Goal: Task Accomplishment & Management: Manage account settings

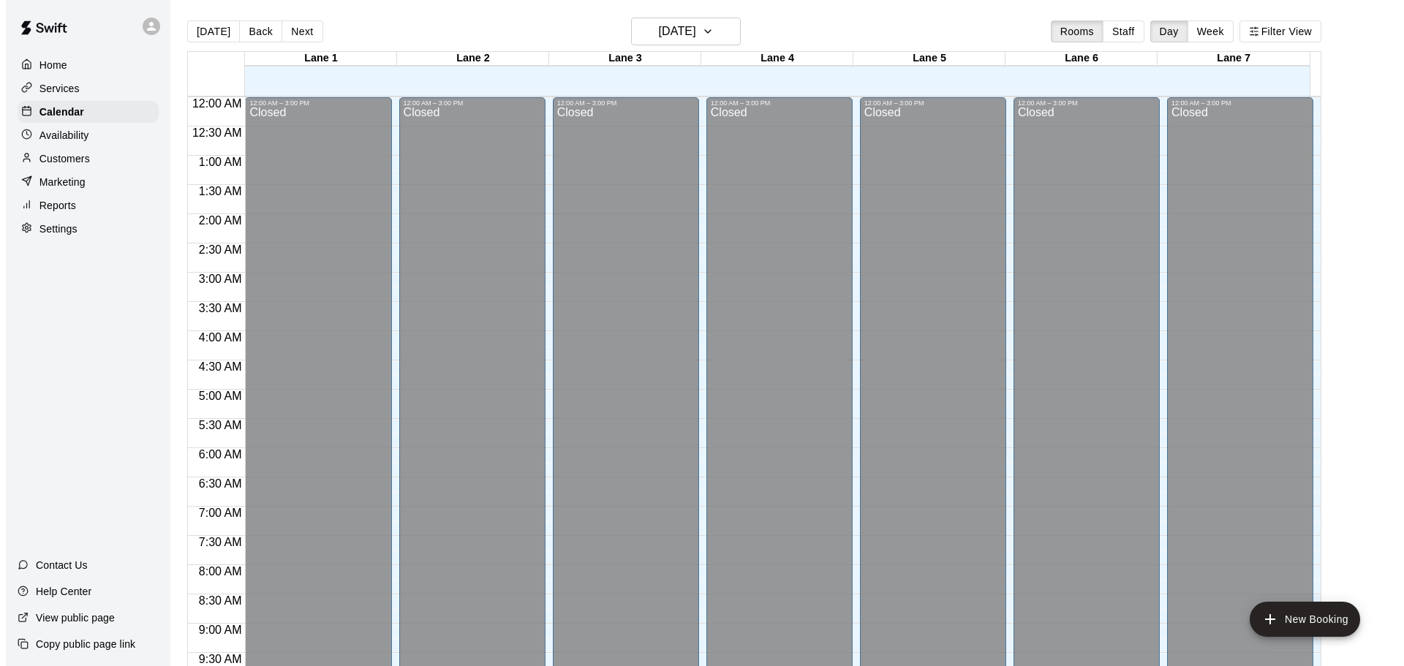
scroll to position [774, 0]
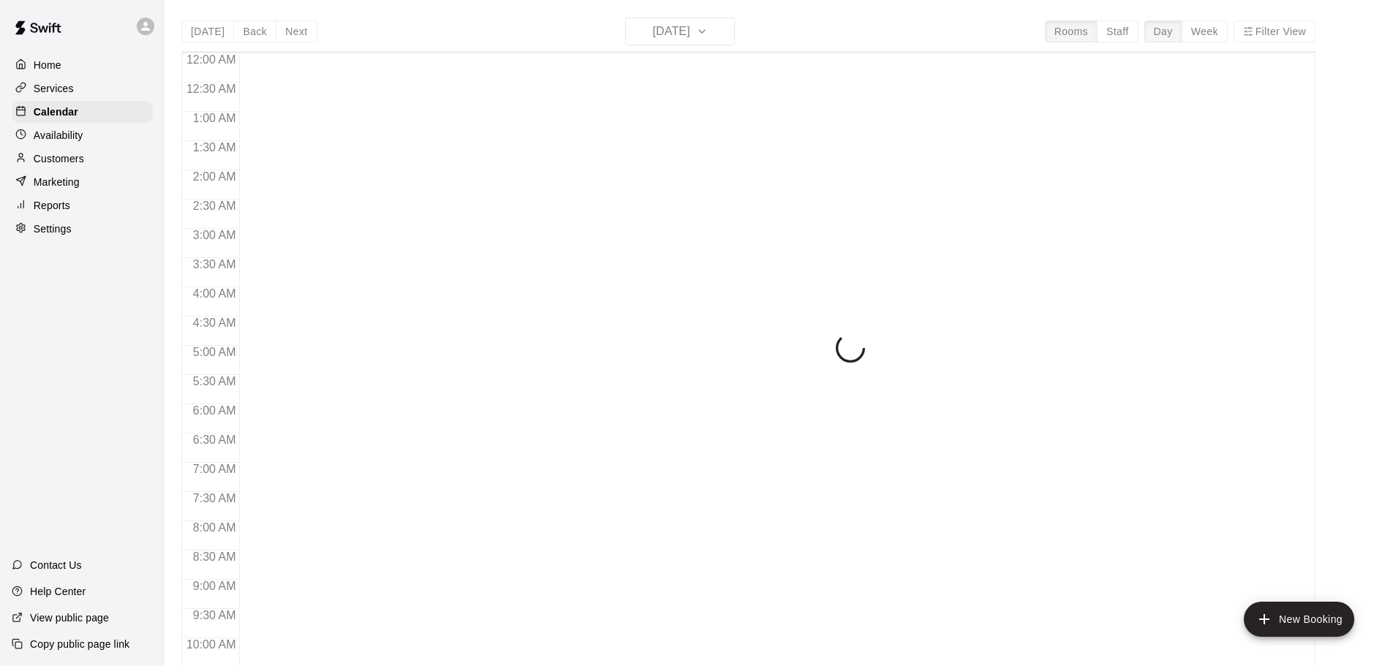
scroll to position [774, 0]
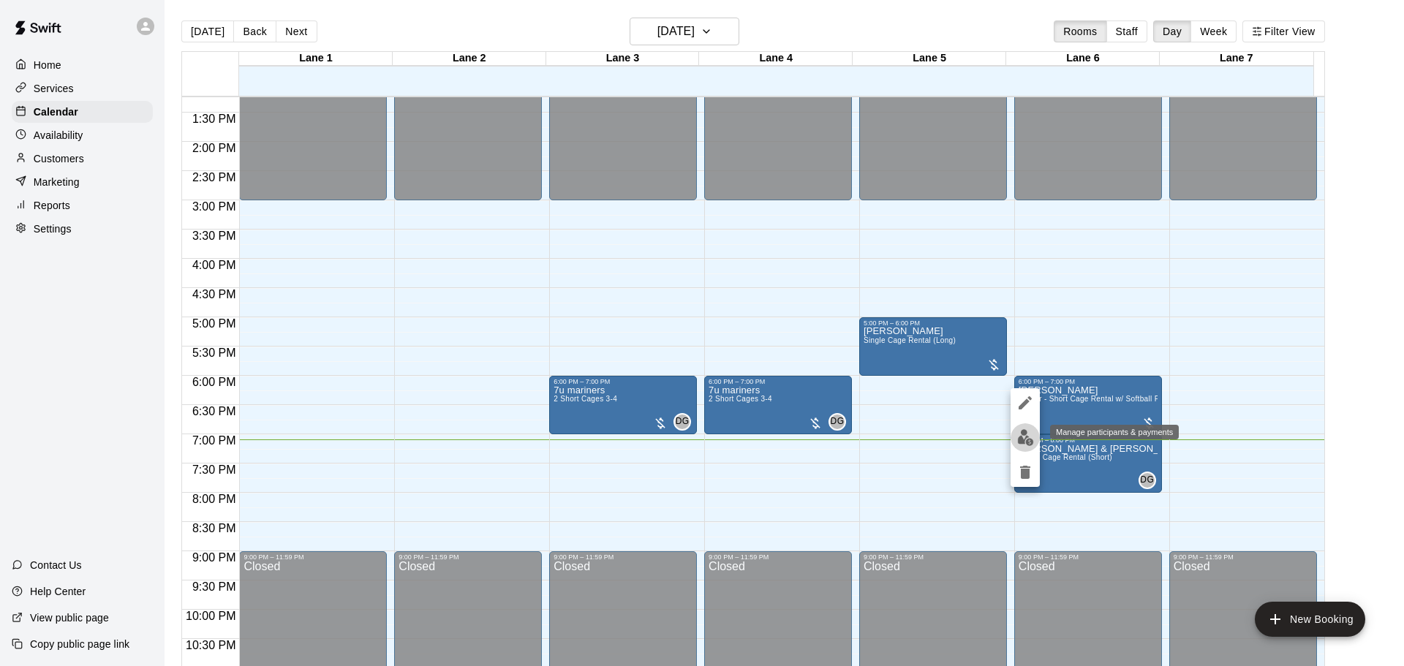
click at [1032, 442] on img "edit" at bounding box center [1025, 437] width 17 height 17
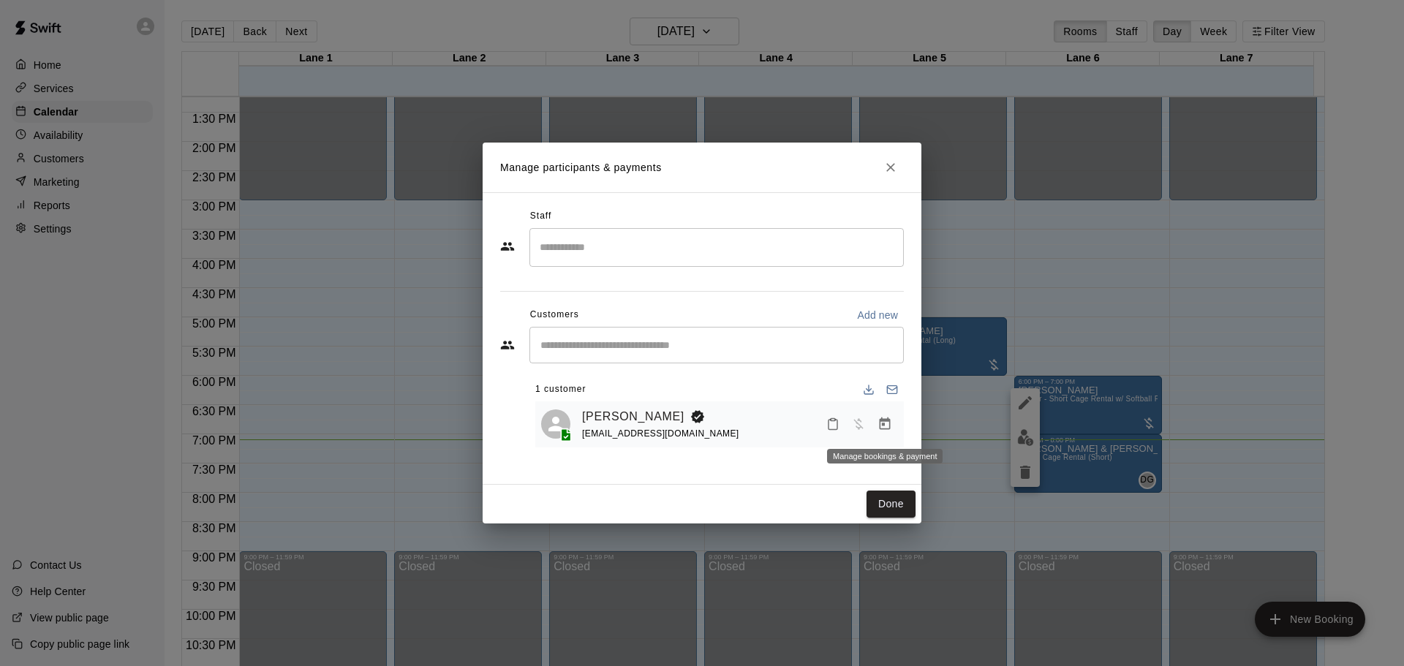
click at [894, 429] on button "Manage bookings & payment" at bounding box center [885, 424] width 26 height 26
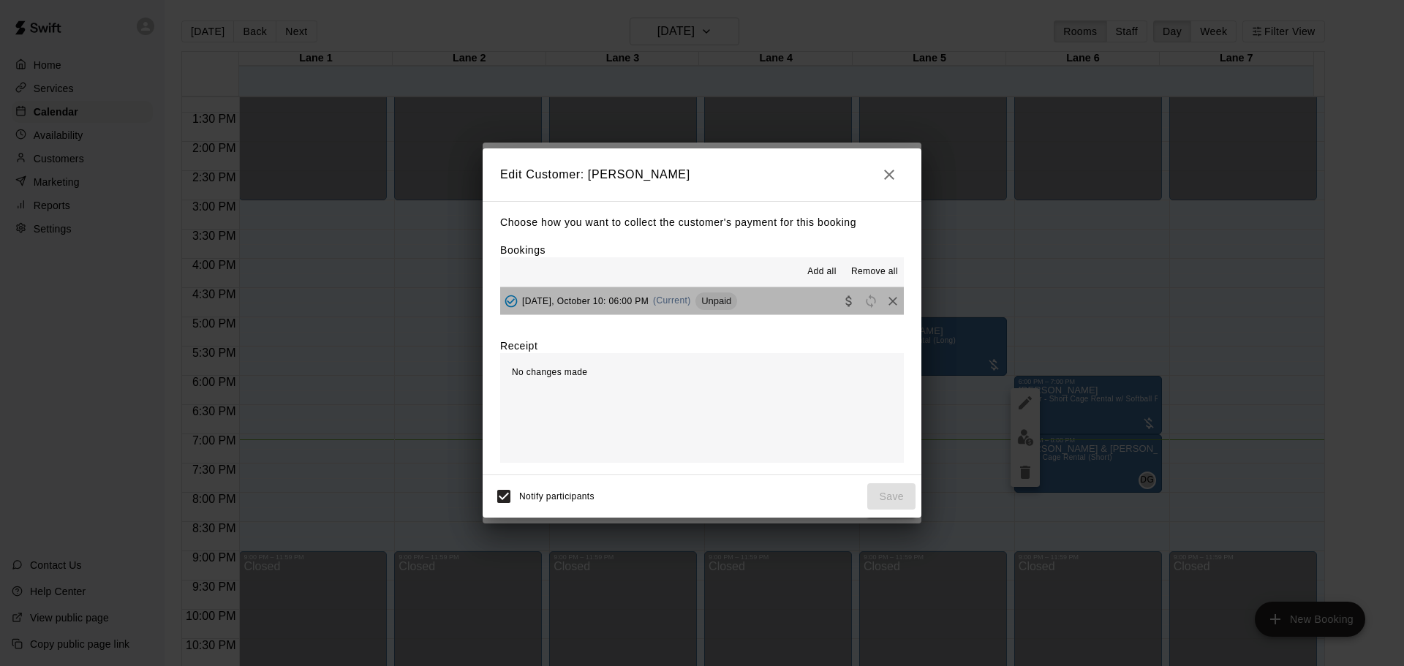
drag, startPoint x: 752, startPoint y: 297, endPoint x: 759, endPoint y: 303, distance: 9.4
click at [752, 296] on button "Friday, October 10: 06:00 PM (Current) Unpaid" at bounding box center [702, 300] width 404 height 27
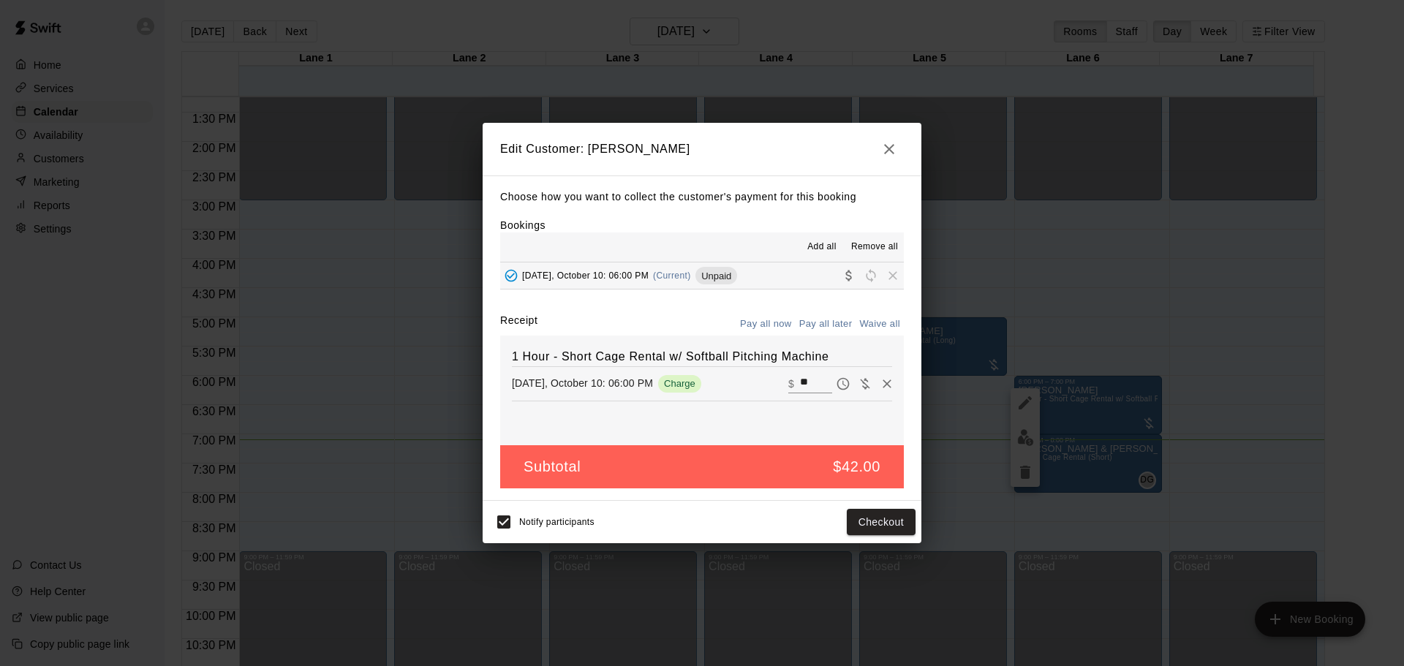
drag, startPoint x: 804, startPoint y: 383, endPoint x: 747, endPoint y: 391, distance: 57.6
click at [749, 391] on div "Friday, October 10: 06:00 PM Charge ​ $ **" at bounding box center [702, 384] width 380 height 22
type input "**"
click at [877, 522] on button "Checkout" at bounding box center [881, 522] width 69 height 27
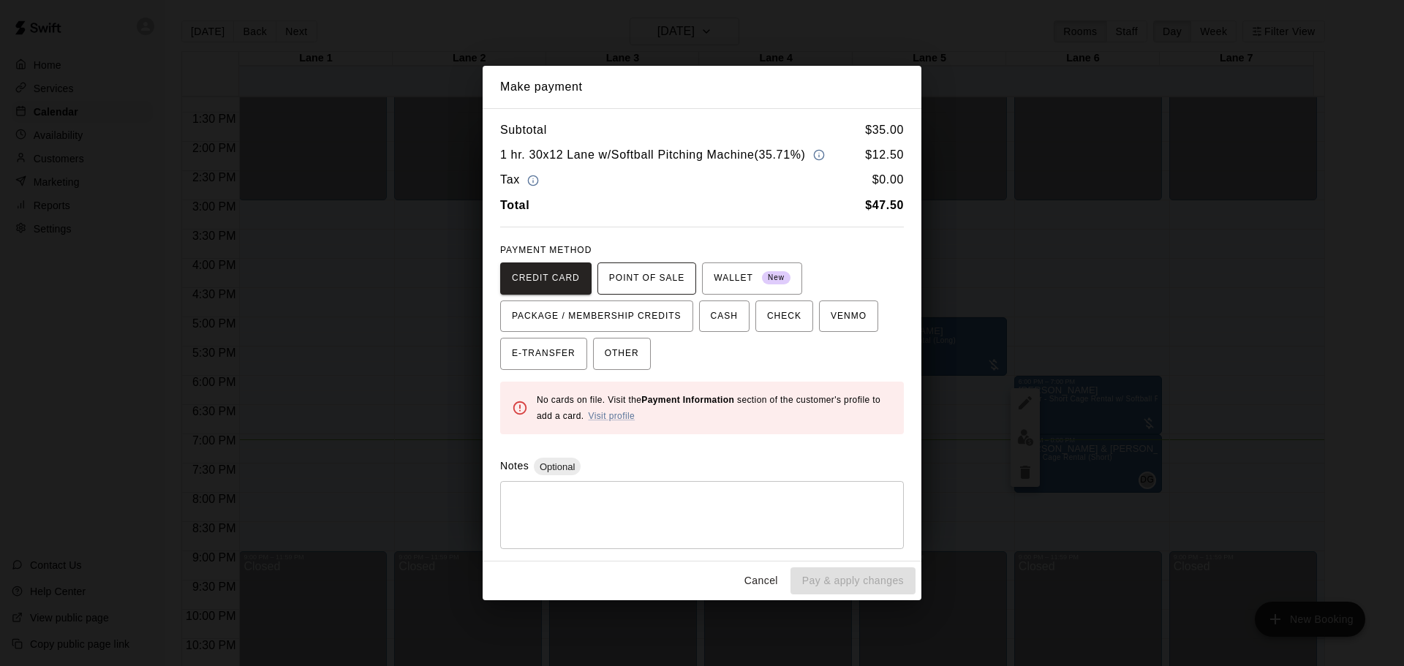
click at [661, 285] on span "POINT OF SALE" at bounding box center [646, 278] width 75 height 23
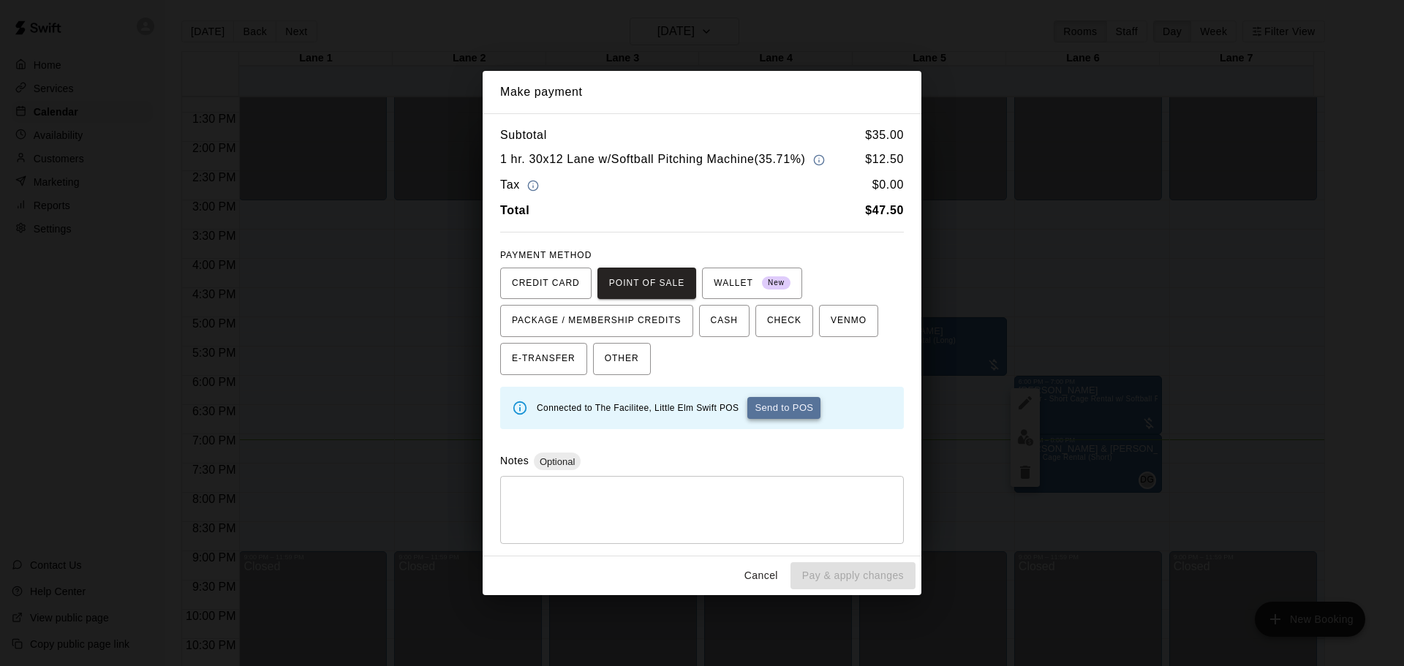
click at [795, 412] on button "Send to POS" at bounding box center [783, 408] width 73 height 22
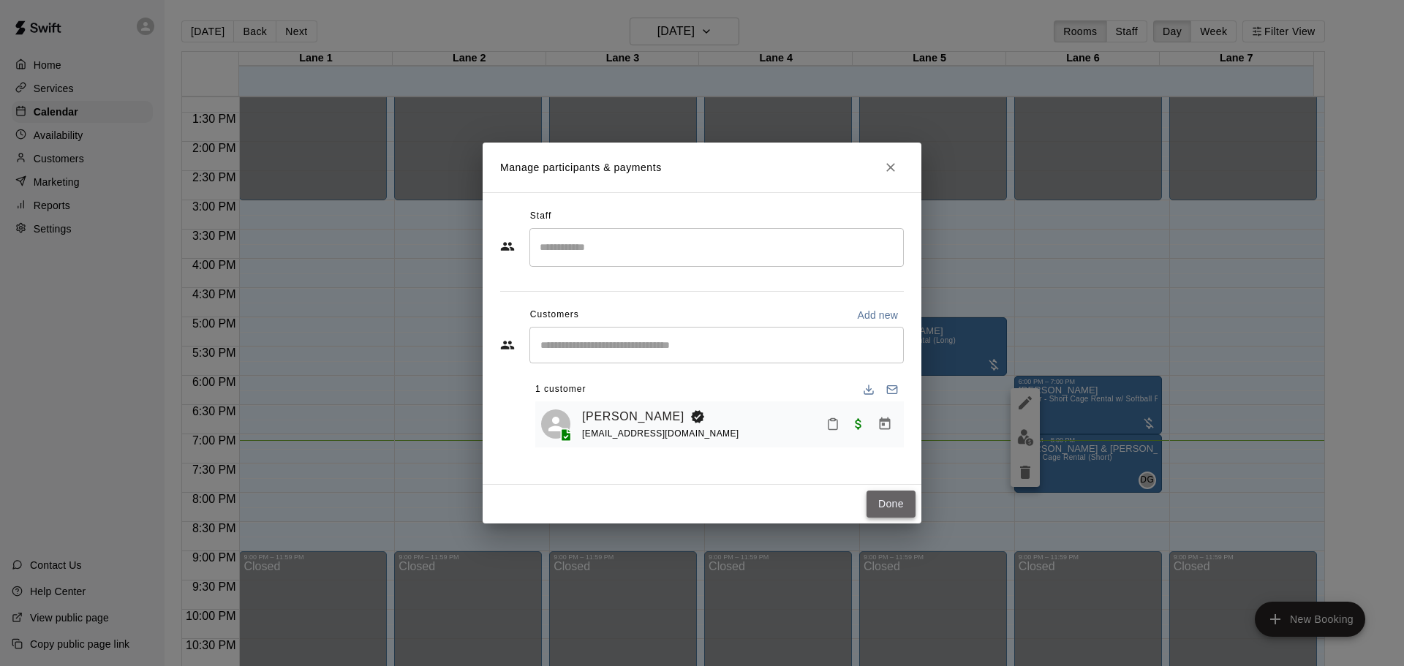
click at [895, 503] on button "Done" at bounding box center [890, 504] width 49 height 27
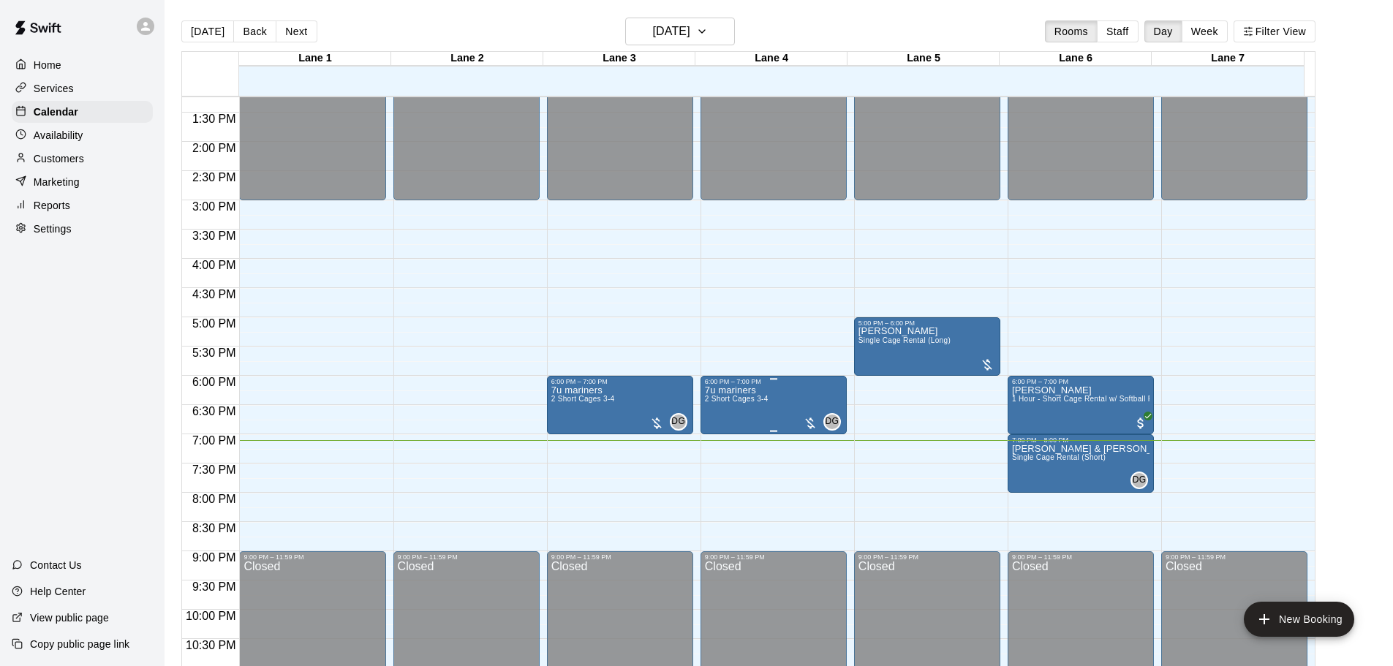
click at [744, 390] on p "7u mariners" at bounding box center [737, 390] width 64 height 0
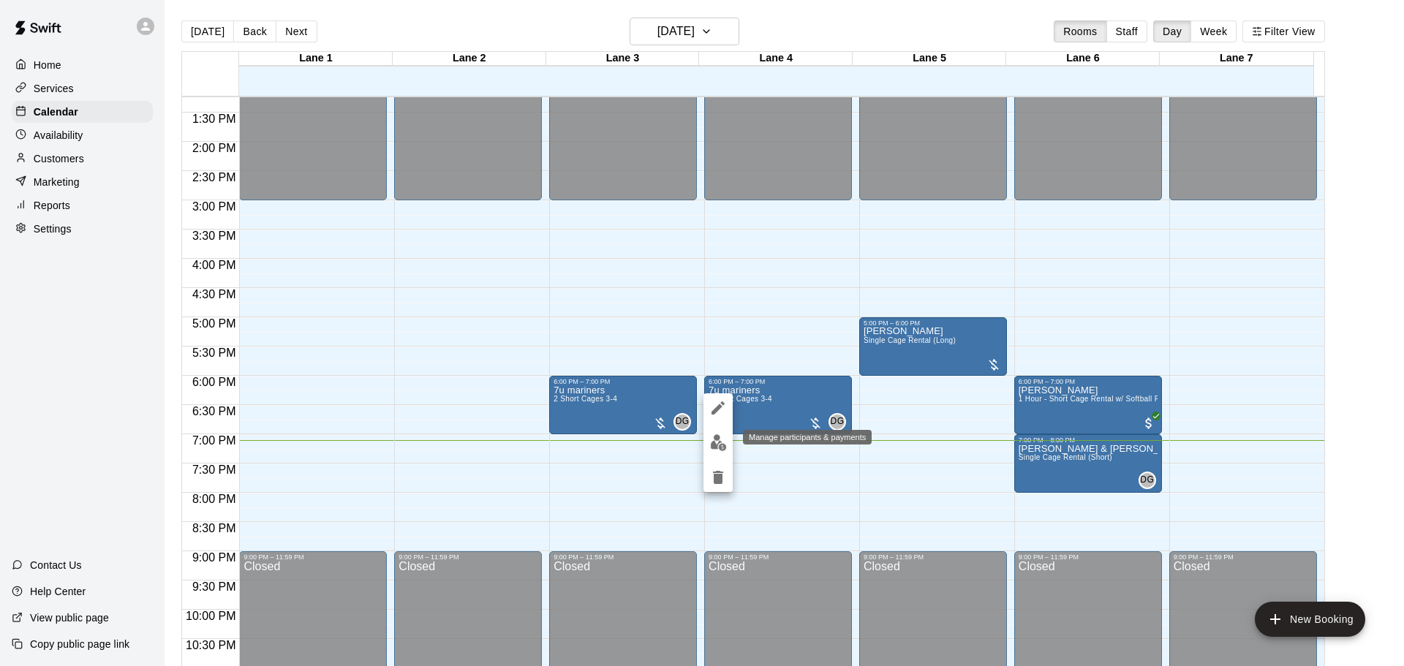
click at [715, 447] on img "edit" at bounding box center [718, 442] width 17 height 17
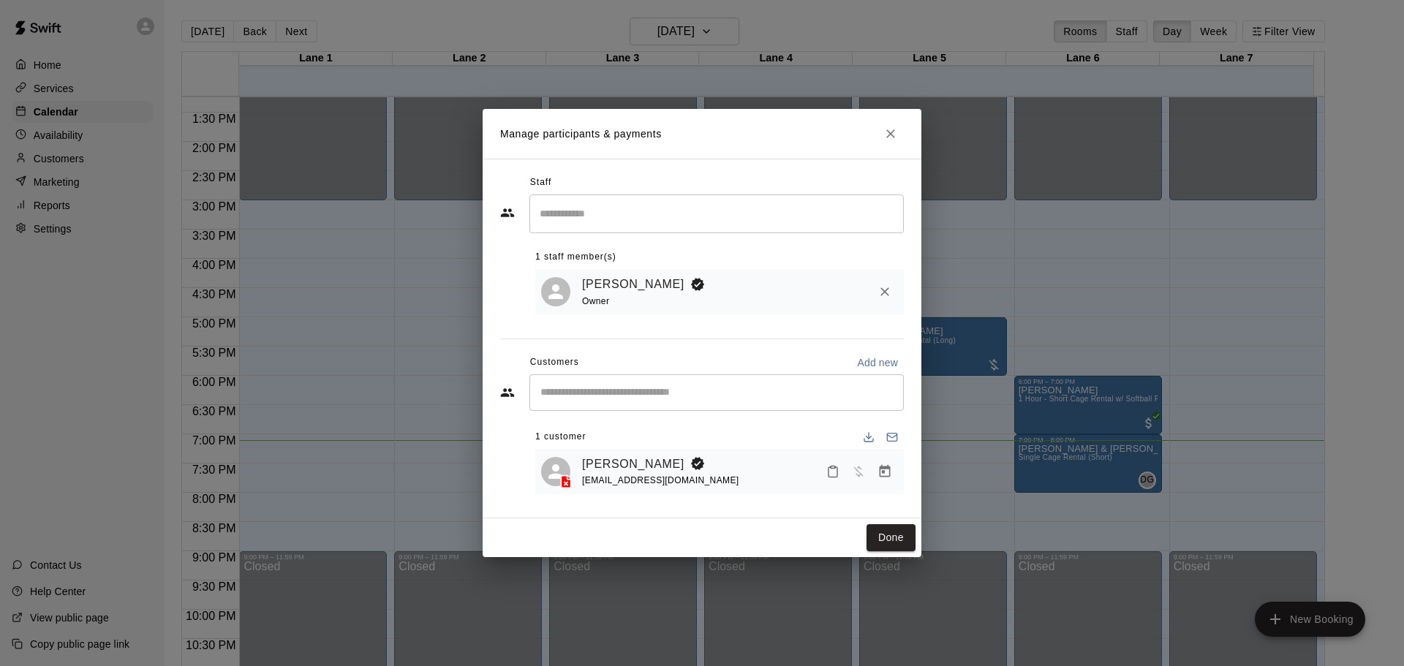
click at [885, 464] on button "Manage bookings & payment" at bounding box center [885, 471] width 26 height 26
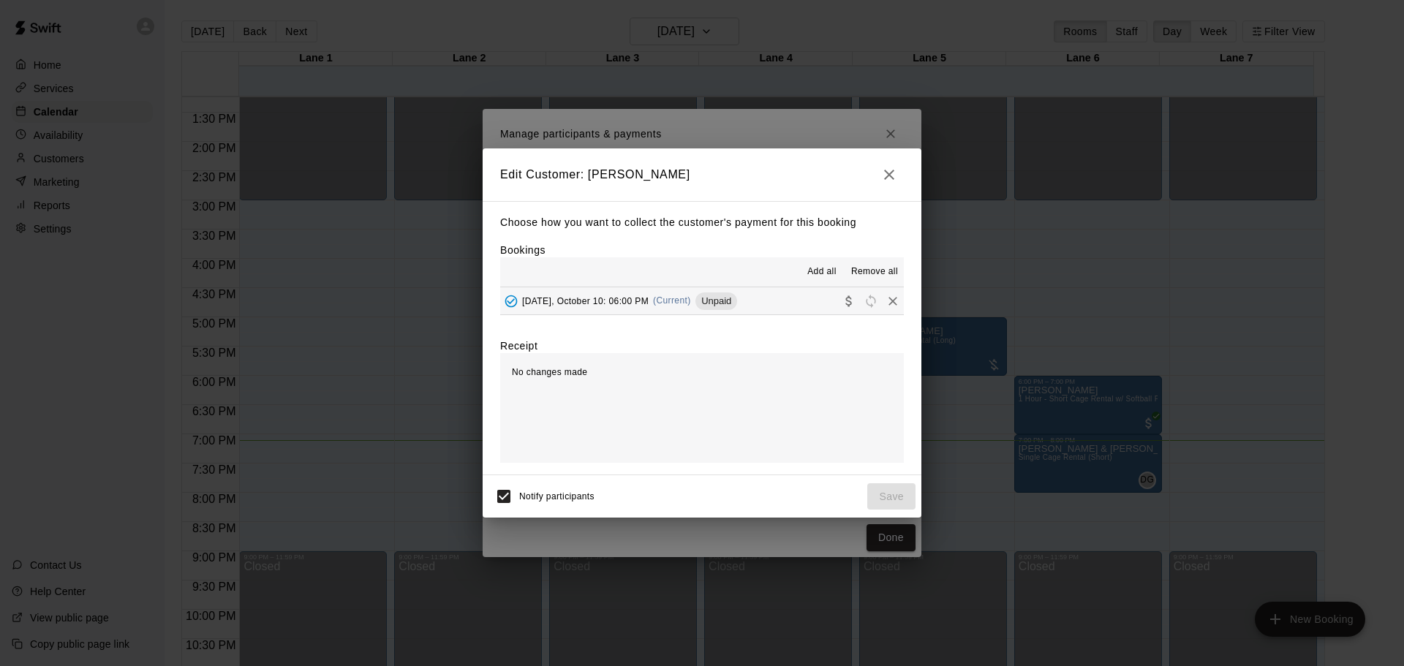
click at [796, 312] on button "Friday, October 10: 06:00 PM (Current) Unpaid" at bounding box center [702, 300] width 404 height 27
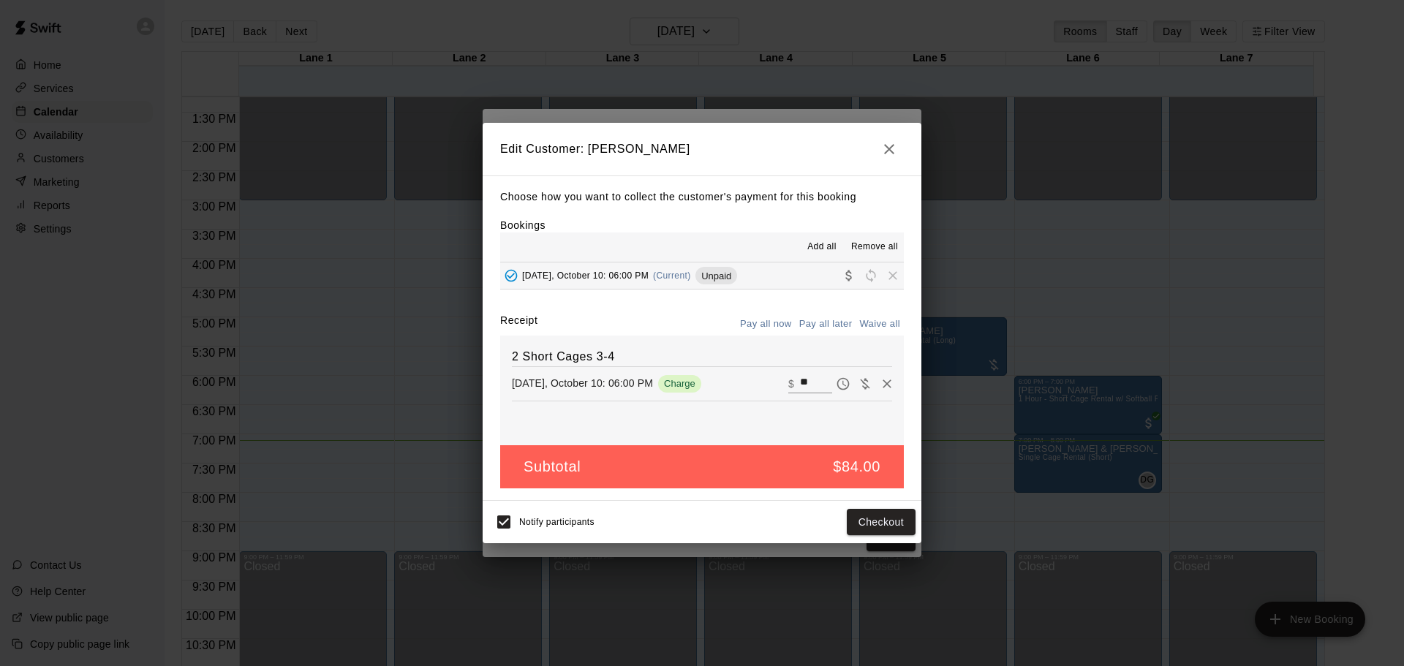
drag, startPoint x: 802, startPoint y: 389, endPoint x: 760, endPoint y: 391, distance: 41.7
click at [758, 388] on div "Friday, October 10: 06:00 PM Charge ​ $ **" at bounding box center [702, 384] width 380 height 22
type input "*"
click at [887, 532] on button "Checkout" at bounding box center [881, 522] width 69 height 27
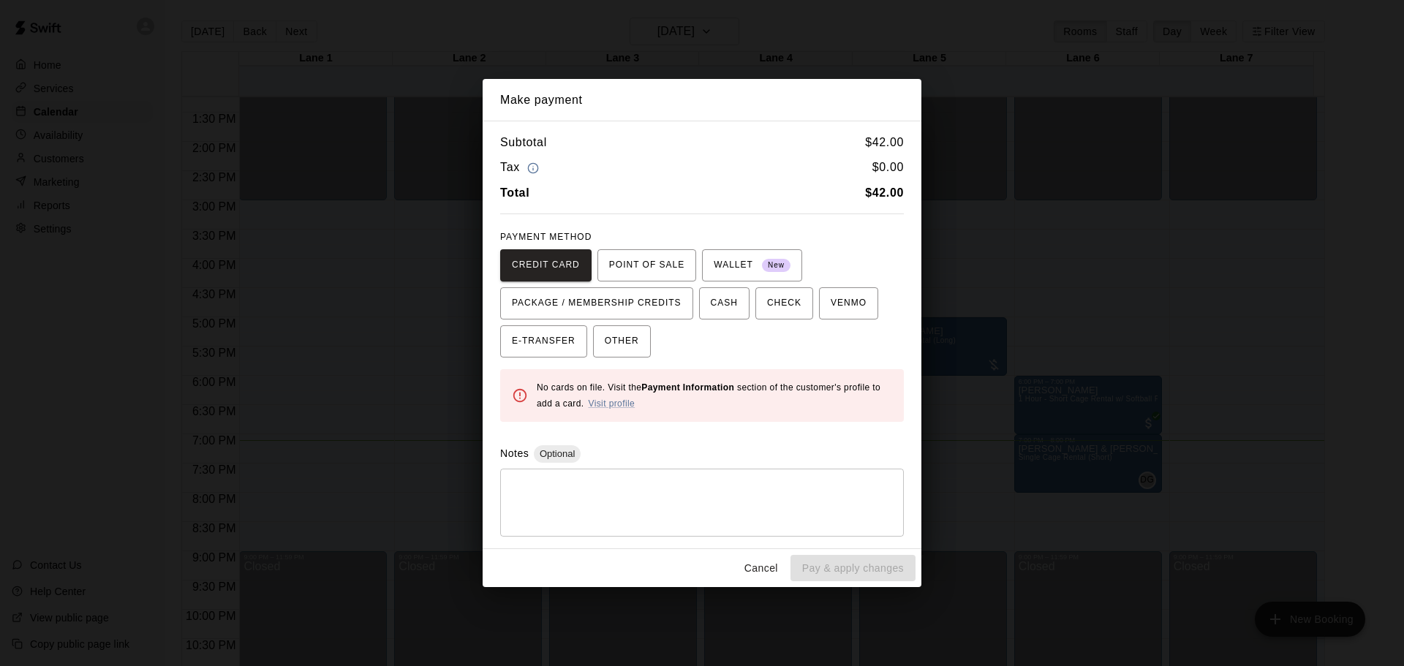
click at [749, 570] on button "Cancel" at bounding box center [761, 568] width 47 height 27
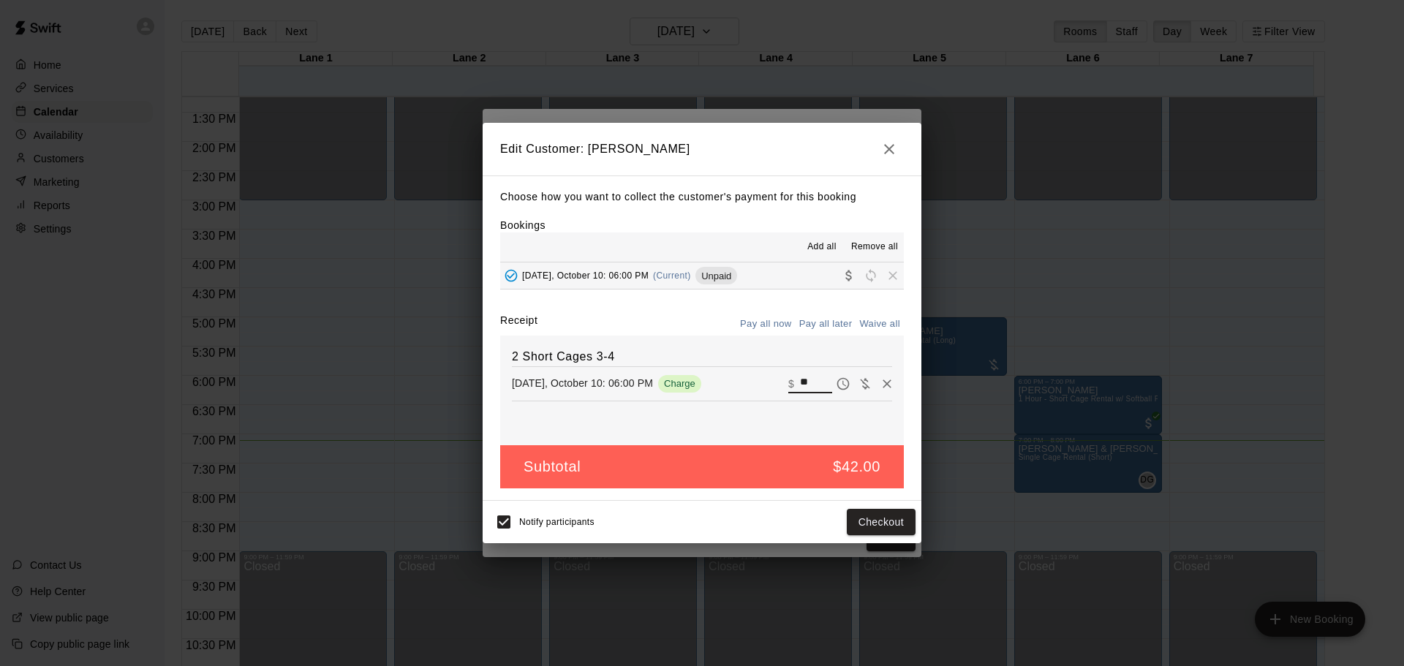
drag, startPoint x: 803, startPoint y: 379, endPoint x: 760, endPoint y: 381, distance: 42.5
click at [764, 381] on div "Friday, October 10: 06:00 PM Charge ​ $ **" at bounding box center [702, 384] width 380 height 22
type input "**"
click at [869, 526] on button "Checkout" at bounding box center [881, 522] width 69 height 27
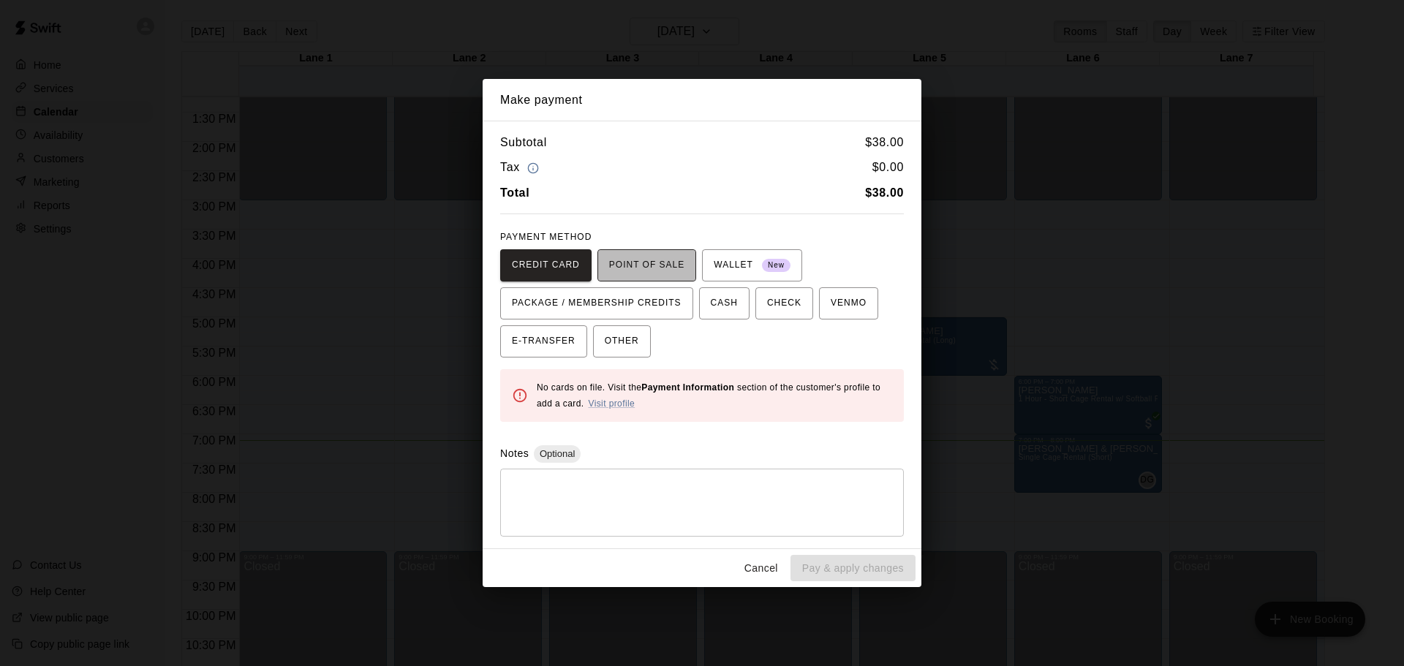
click at [633, 259] on span "POINT OF SALE" at bounding box center [646, 265] width 75 height 23
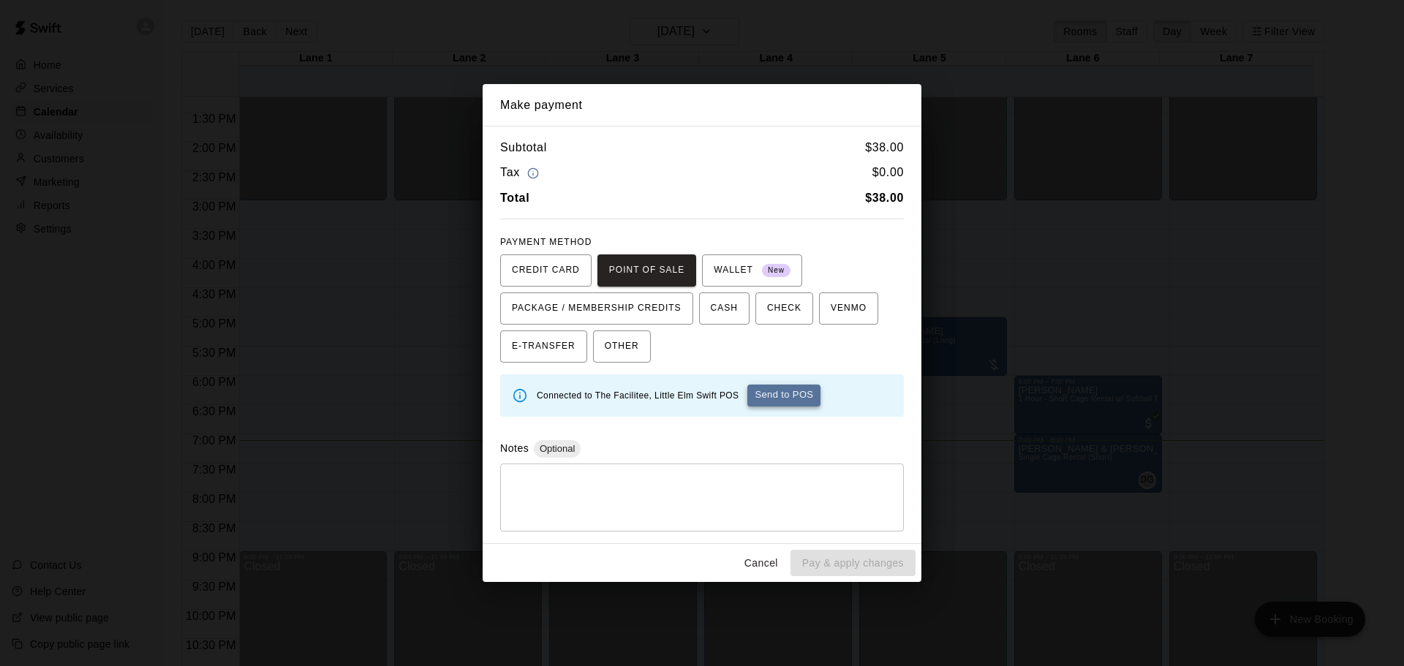
click at [800, 393] on button "Send to POS" at bounding box center [783, 396] width 73 height 22
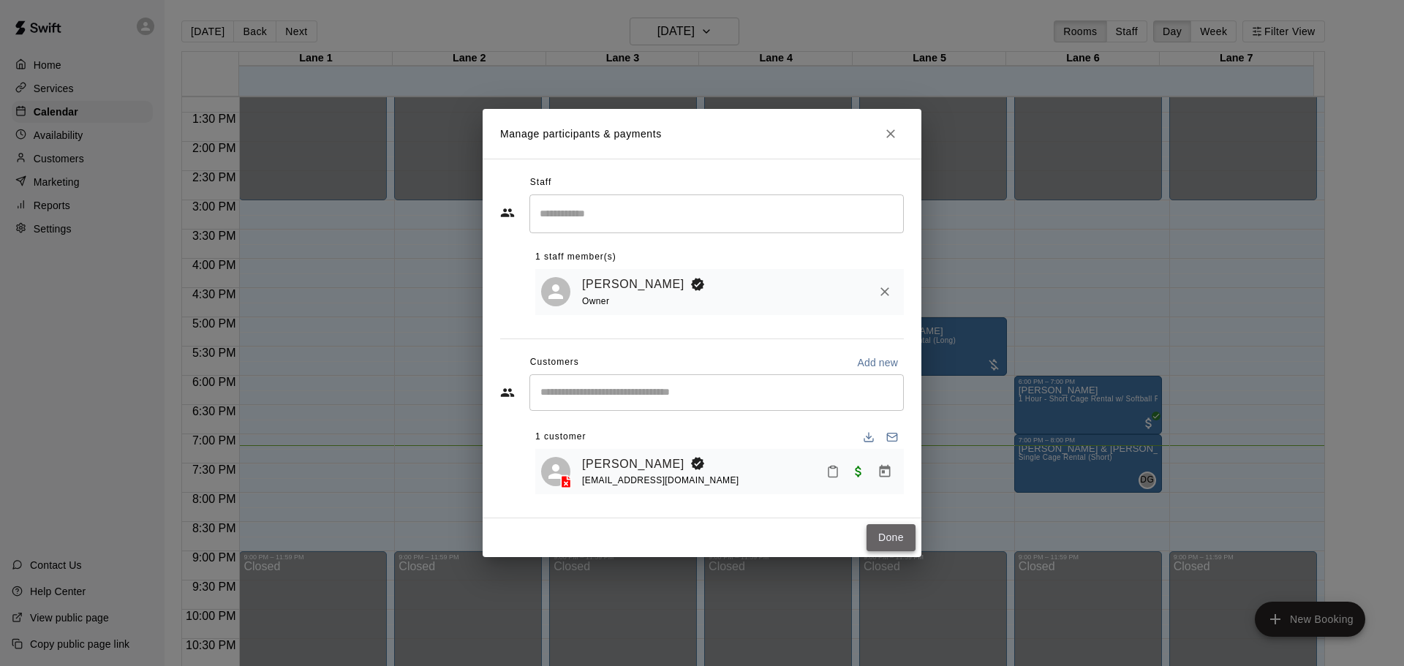
drag, startPoint x: 874, startPoint y: 539, endPoint x: 873, endPoint y: 532, distance: 7.5
click at [875, 536] on button "Done" at bounding box center [890, 537] width 49 height 27
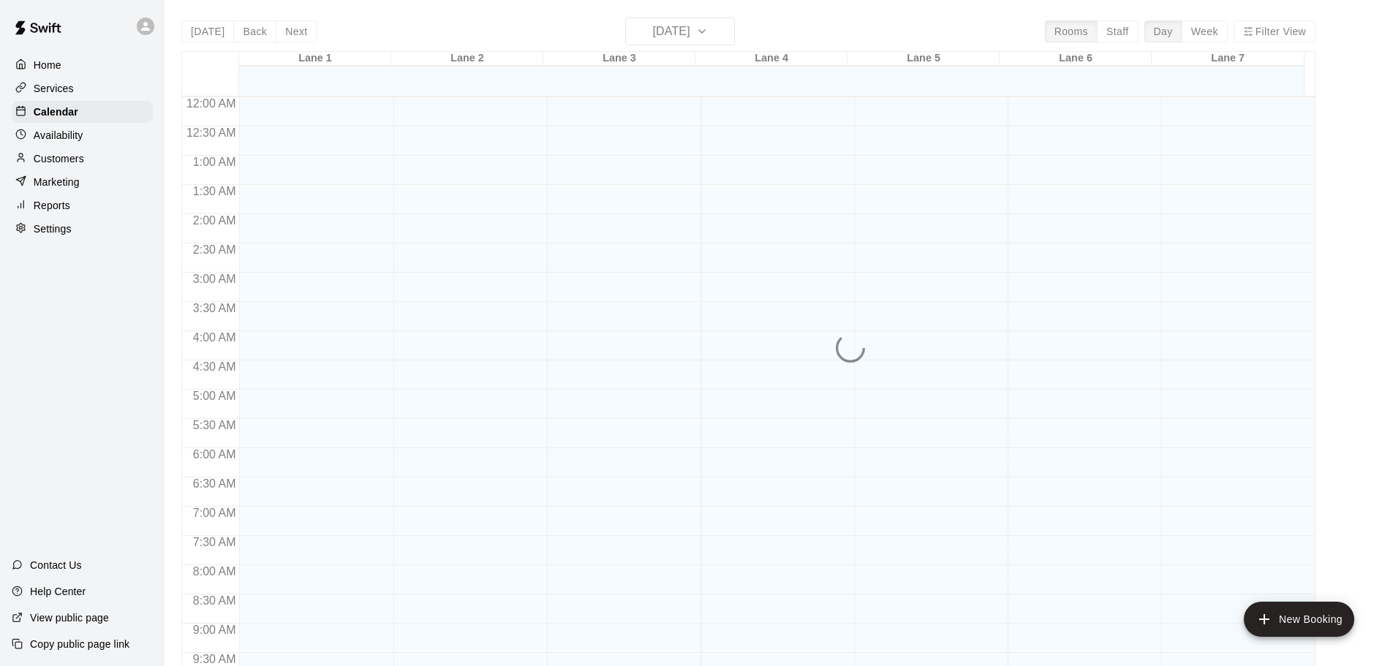
scroll to position [774, 0]
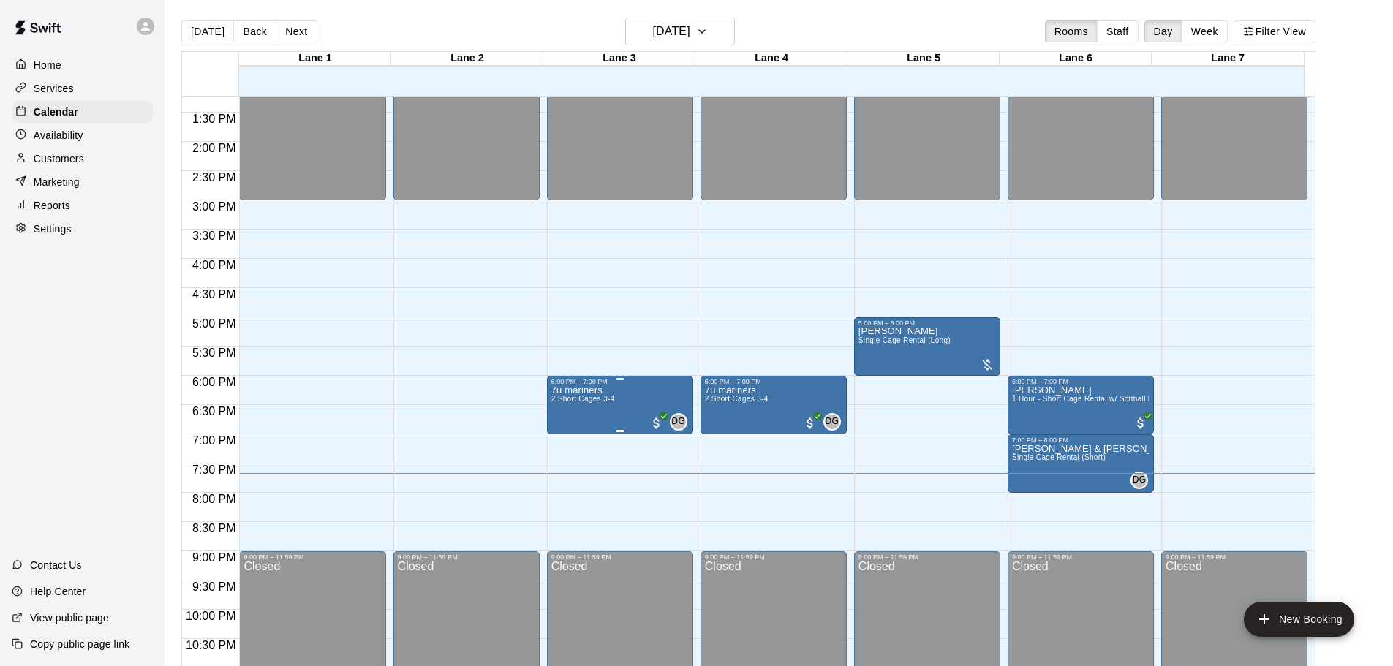
click at [607, 403] on span "2 Short Cages 3-4" at bounding box center [583, 399] width 64 height 8
click at [570, 453] on img "edit" at bounding box center [564, 447] width 17 height 17
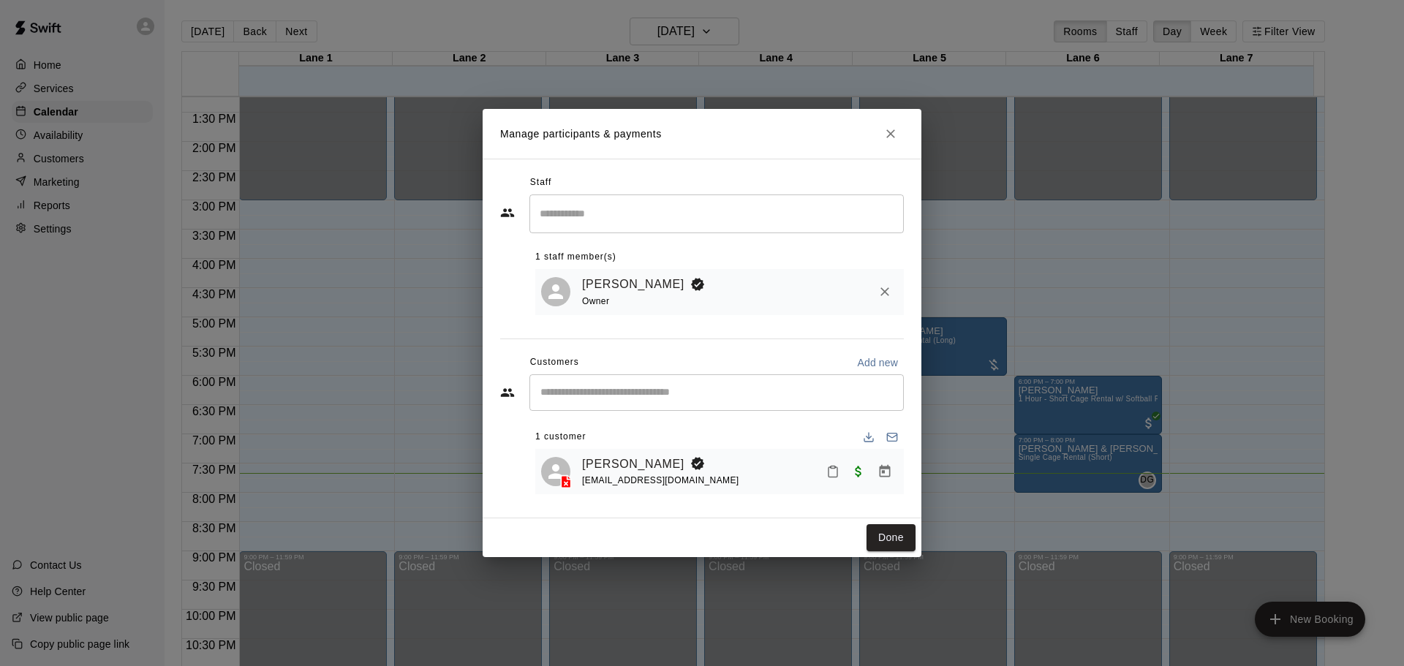
click at [831, 467] on rect "Mark attendance" at bounding box center [833, 467] width 4 height 2
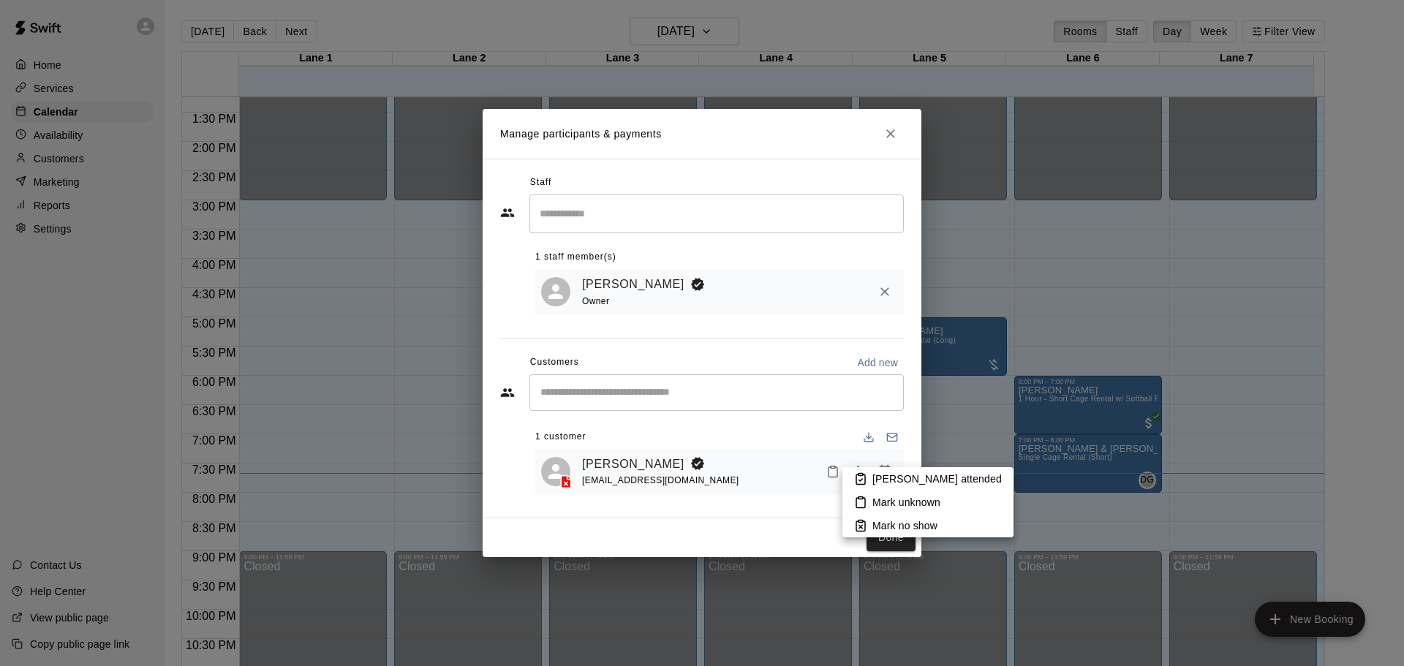
click at [865, 480] on icon at bounding box center [860, 480] width 9 height 10
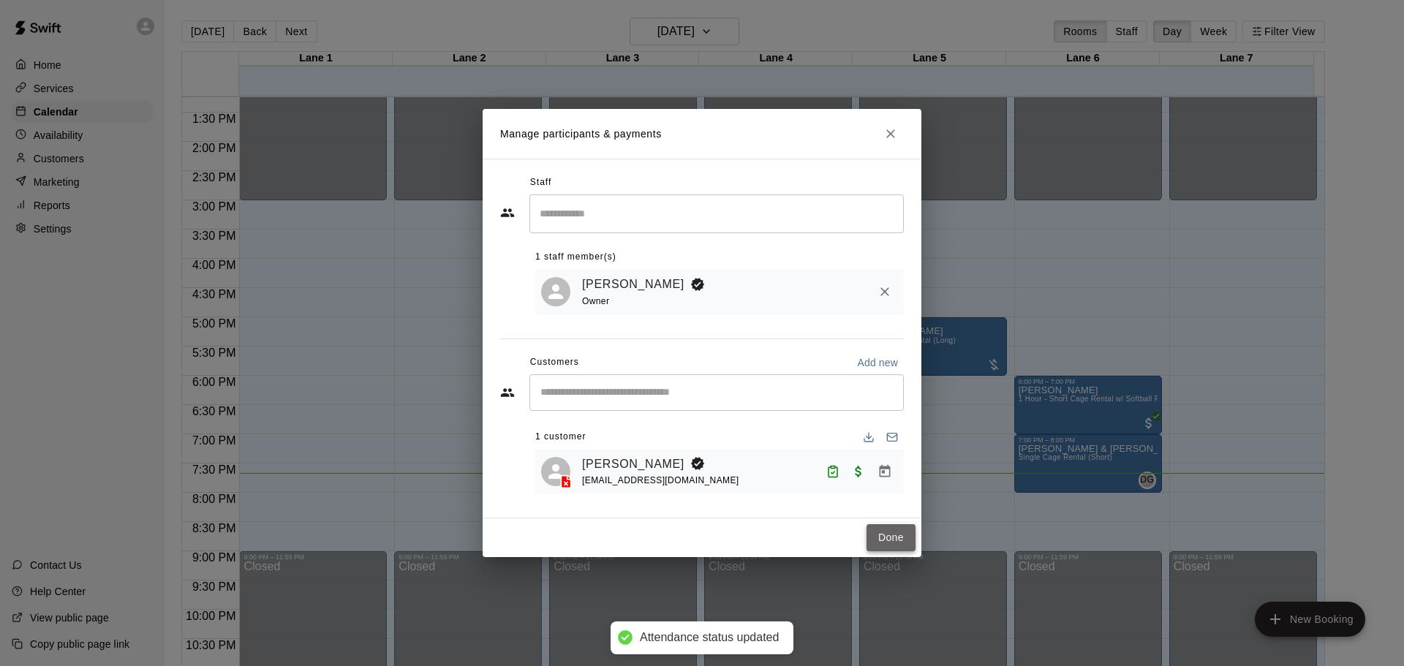
click at [899, 539] on button "Done" at bounding box center [890, 537] width 49 height 27
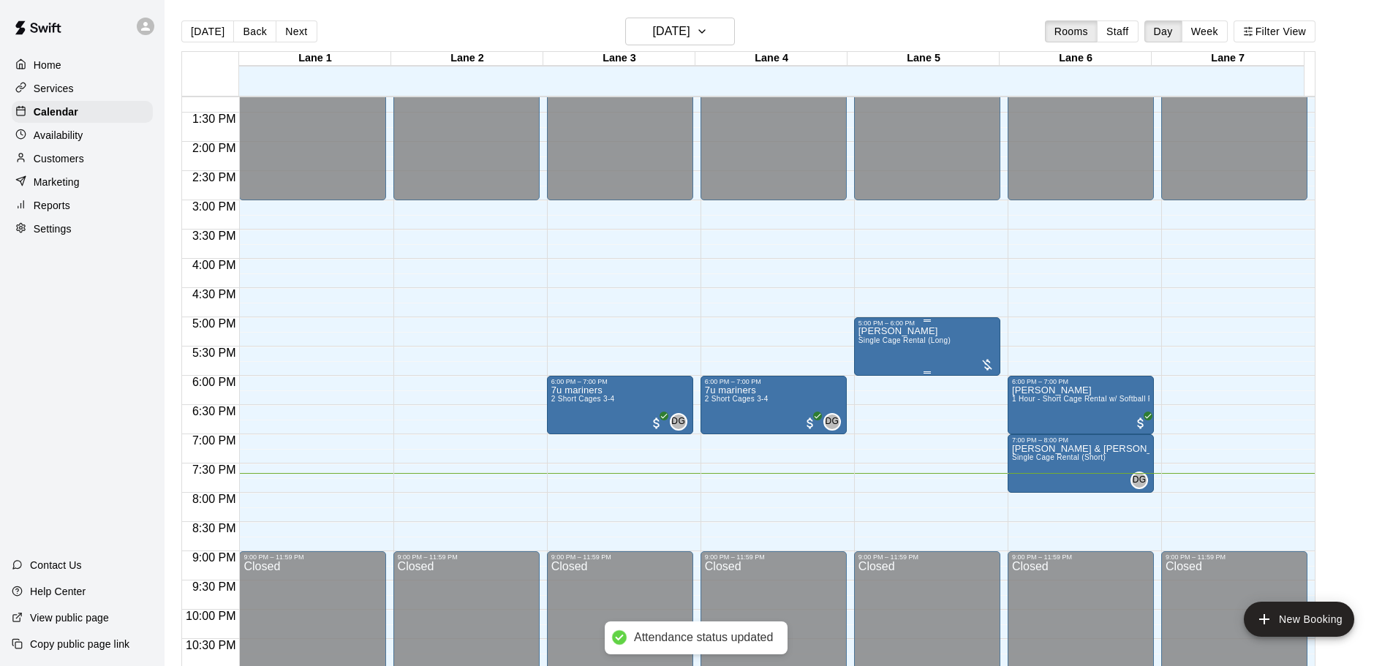
click at [906, 368] on div "Corey Treyes Single Cage Rental (Long)" at bounding box center [904, 660] width 92 height 666
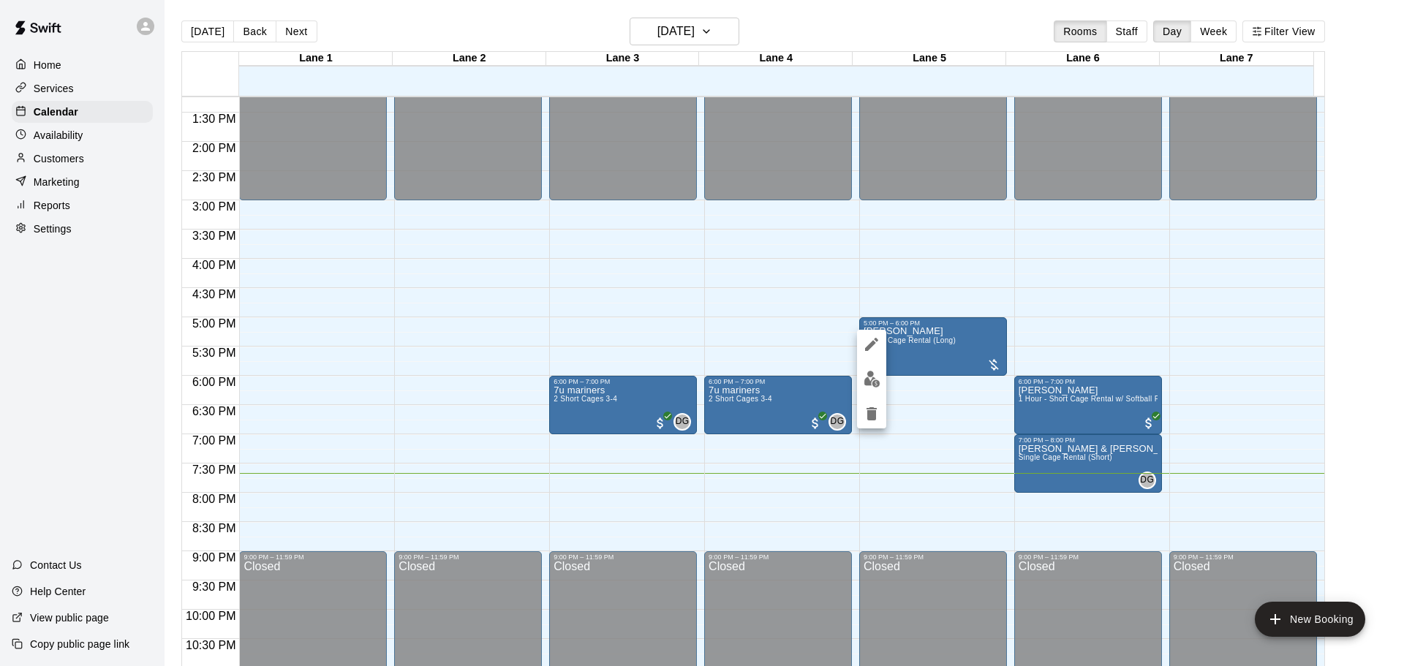
click at [1068, 419] on div at bounding box center [702, 333] width 1404 height 666
click at [1141, 426] on span "All customers have paid" at bounding box center [1140, 423] width 15 height 15
click at [1142, 467] on img "edit" at bounding box center [1146, 466] width 17 height 17
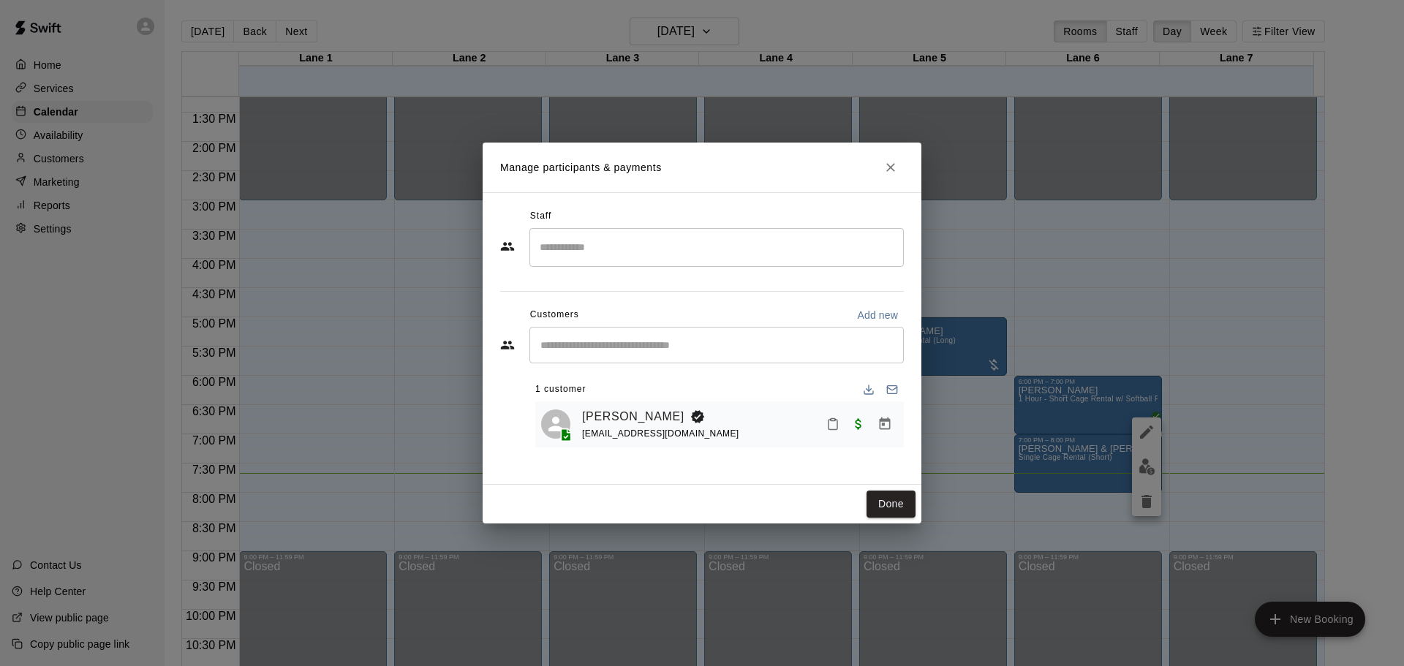
click at [828, 434] on button "Mark attendance" at bounding box center [832, 424] width 25 height 25
click at [864, 431] on p "Mark attended" at bounding box center [926, 424] width 129 height 15
click at [877, 515] on button "Done" at bounding box center [890, 504] width 49 height 27
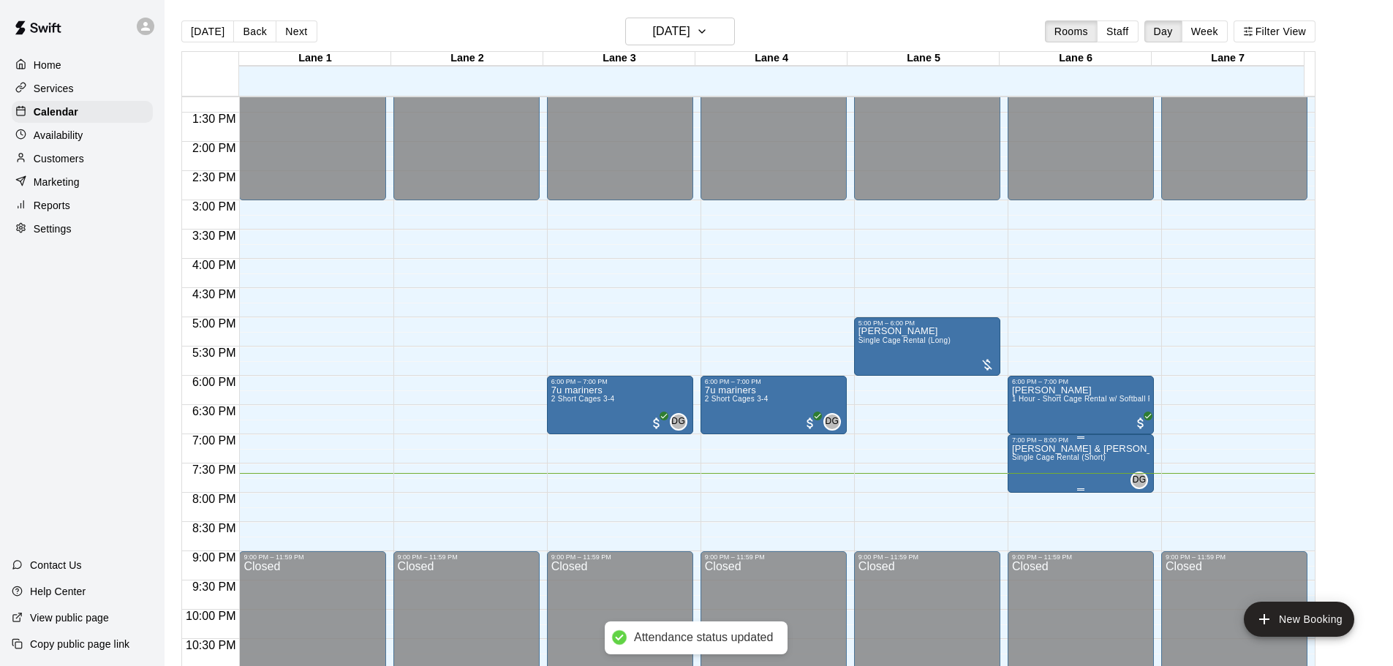
click at [1069, 442] on div "7:00 PM – 8:00 PM" at bounding box center [1080, 439] width 137 height 7
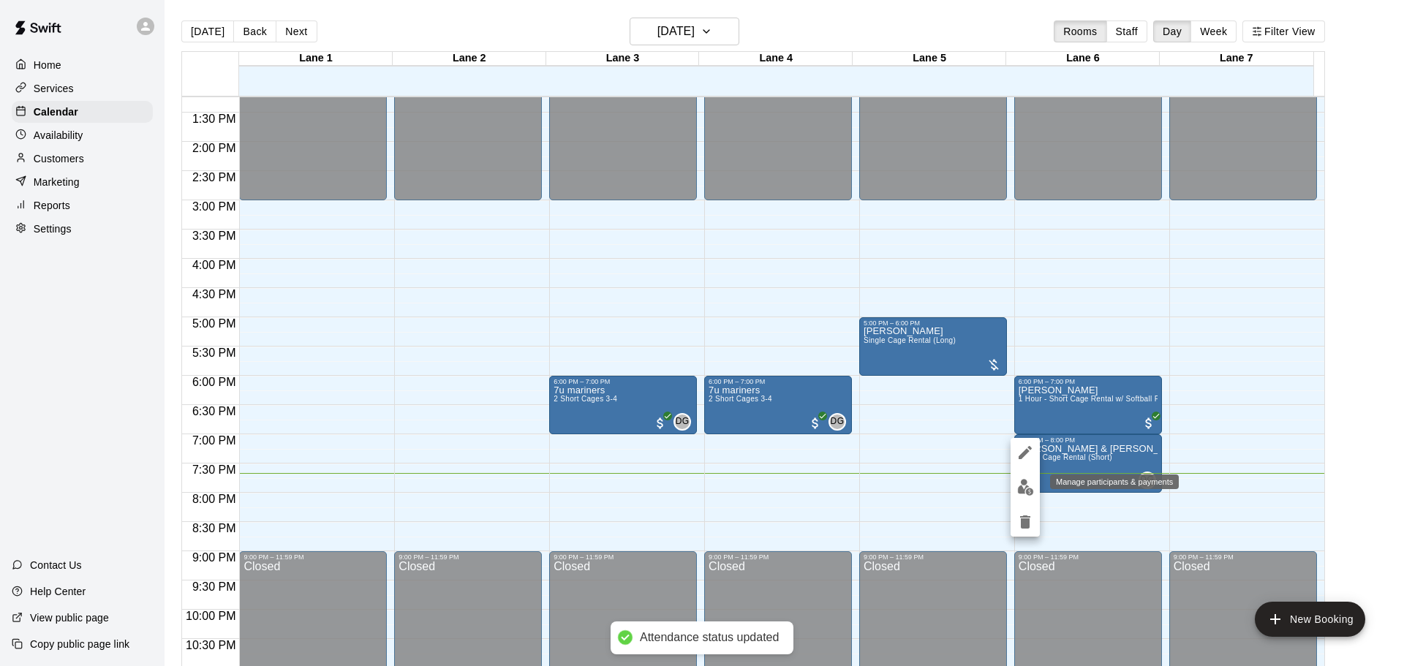
click at [1023, 491] on img "edit" at bounding box center [1025, 487] width 17 height 17
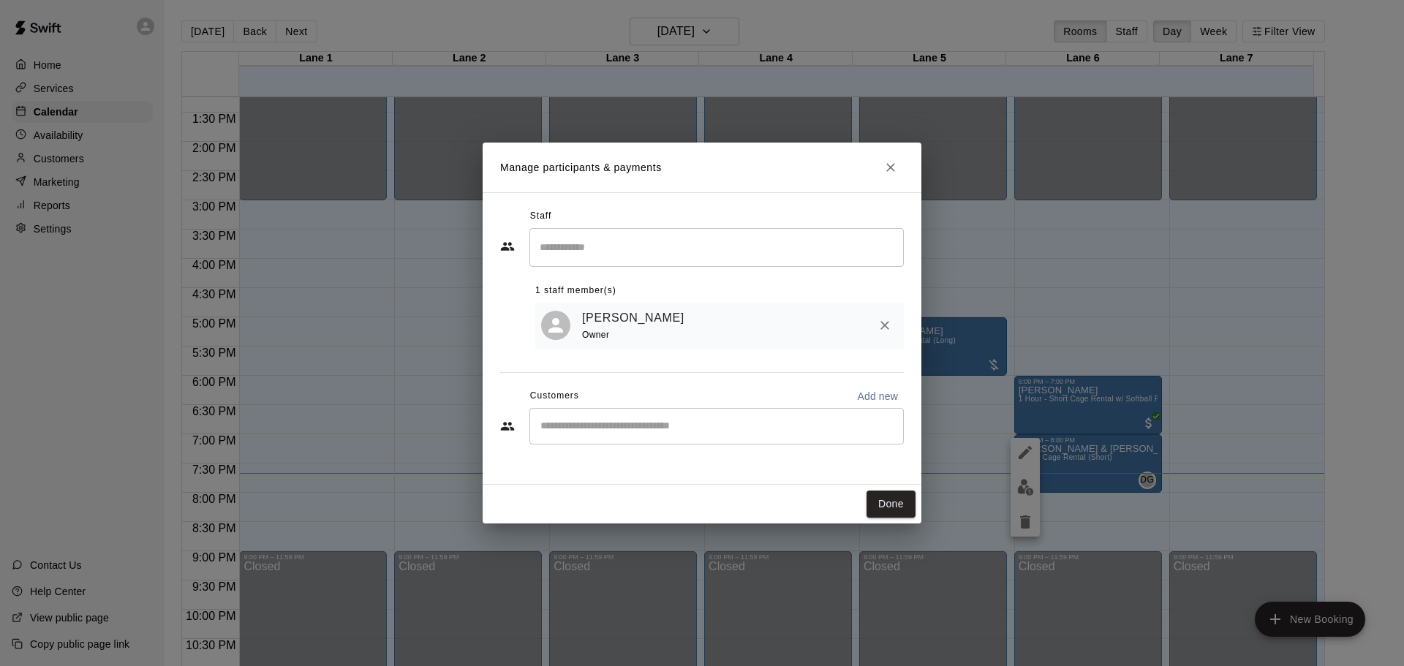
click at [899, 168] on button "Close" at bounding box center [890, 167] width 26 height 26
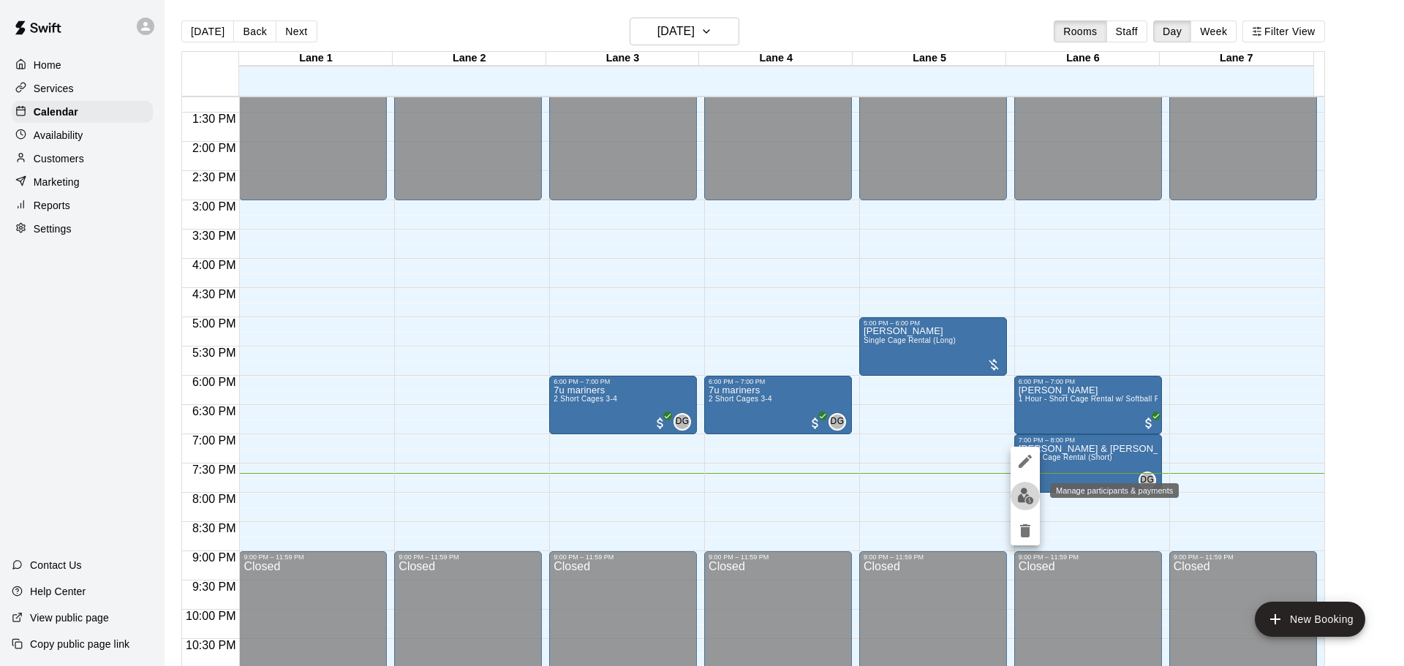
click at [1020, 497] on img "edit" at bounding box center [1025, 496] width 17 height 17
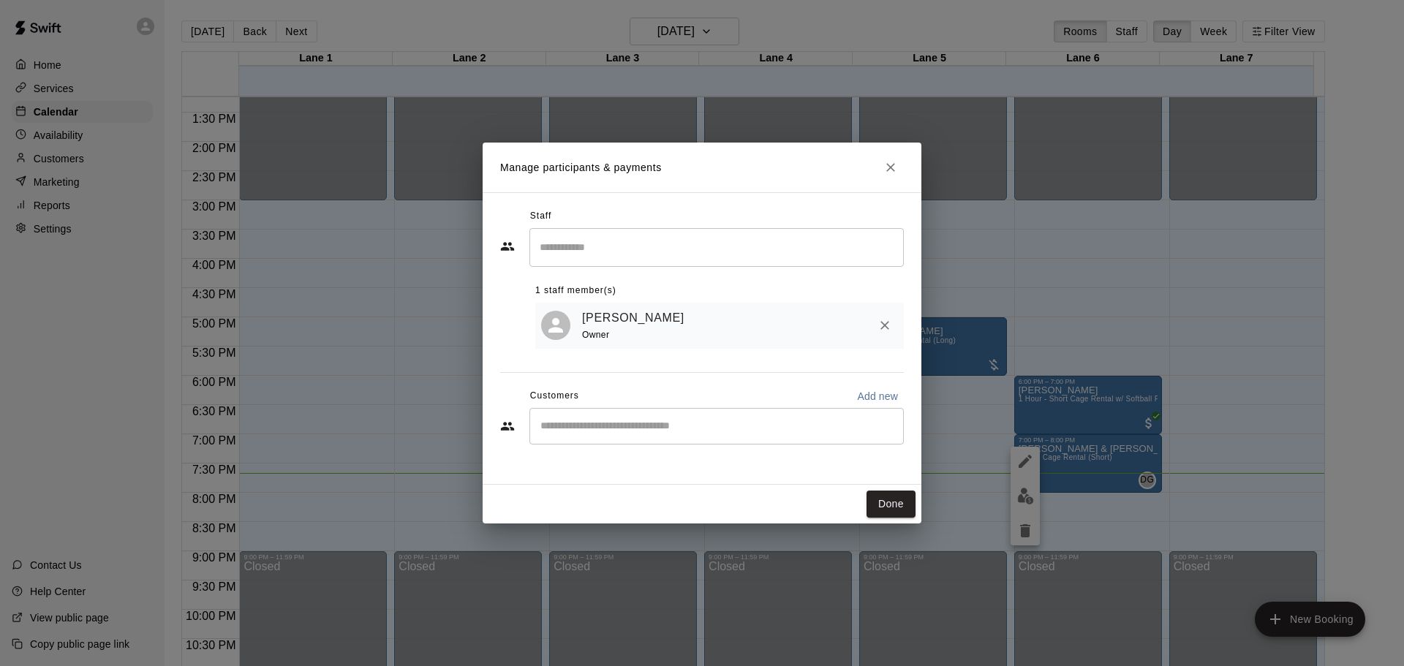
click at [891, 170] on icon "Close" at bounding box center [890, 167] width 15 height 15
